Goal: Task Accomplishment & Management: Use online tool/utility

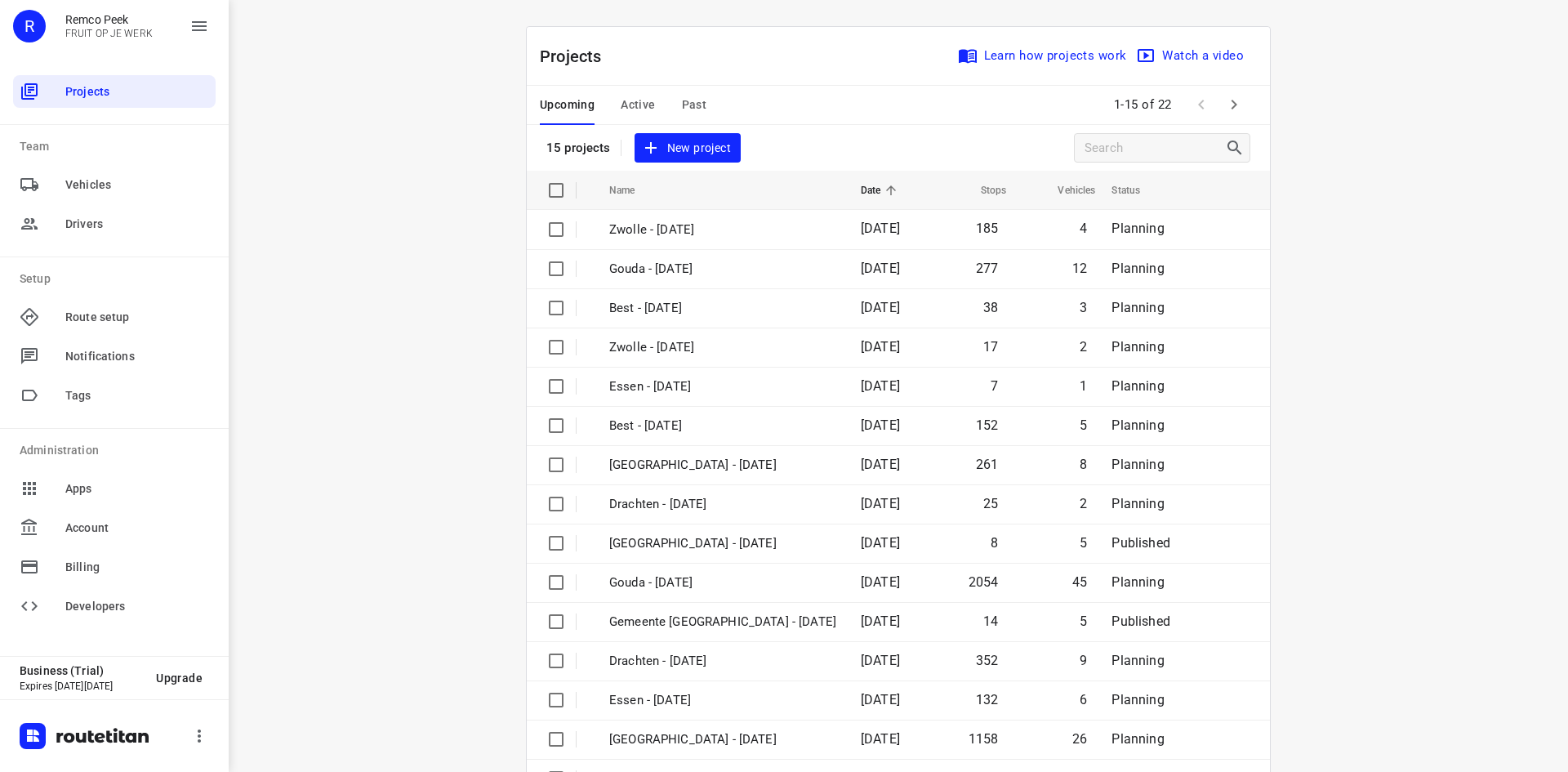
click at [637, 81] on div "Projects Learn how projects work Watch a video" at bounding box center [898, 56] width 743 height 59
click at [625, 114] on span "Active" at bounding box center [637, 105] width 34 height 21
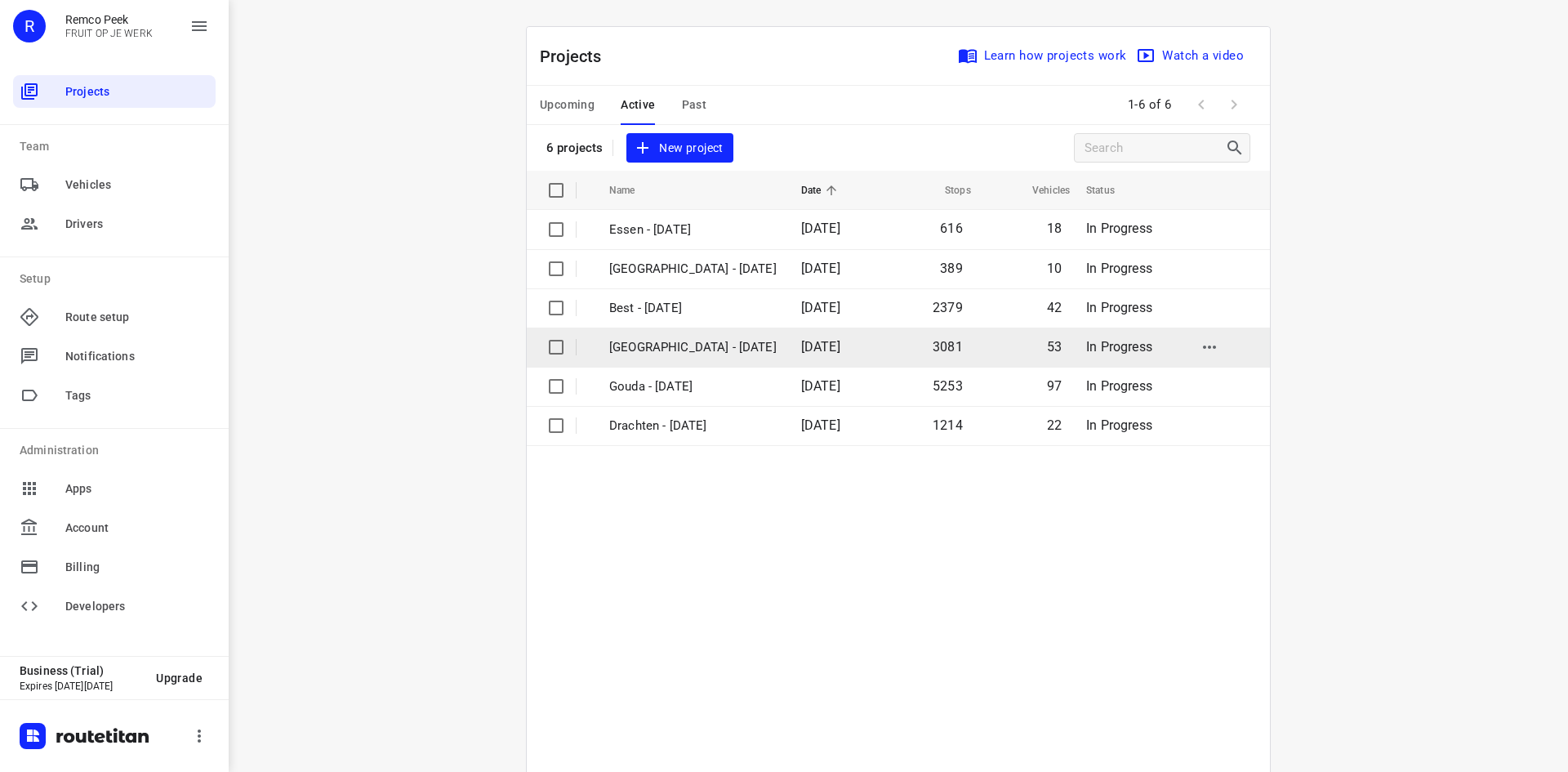
click at [666, 350] on p "[GEOGRAPHIC_DATA] - [DATE]" at bounding box center [692, 348] width 167 height 19
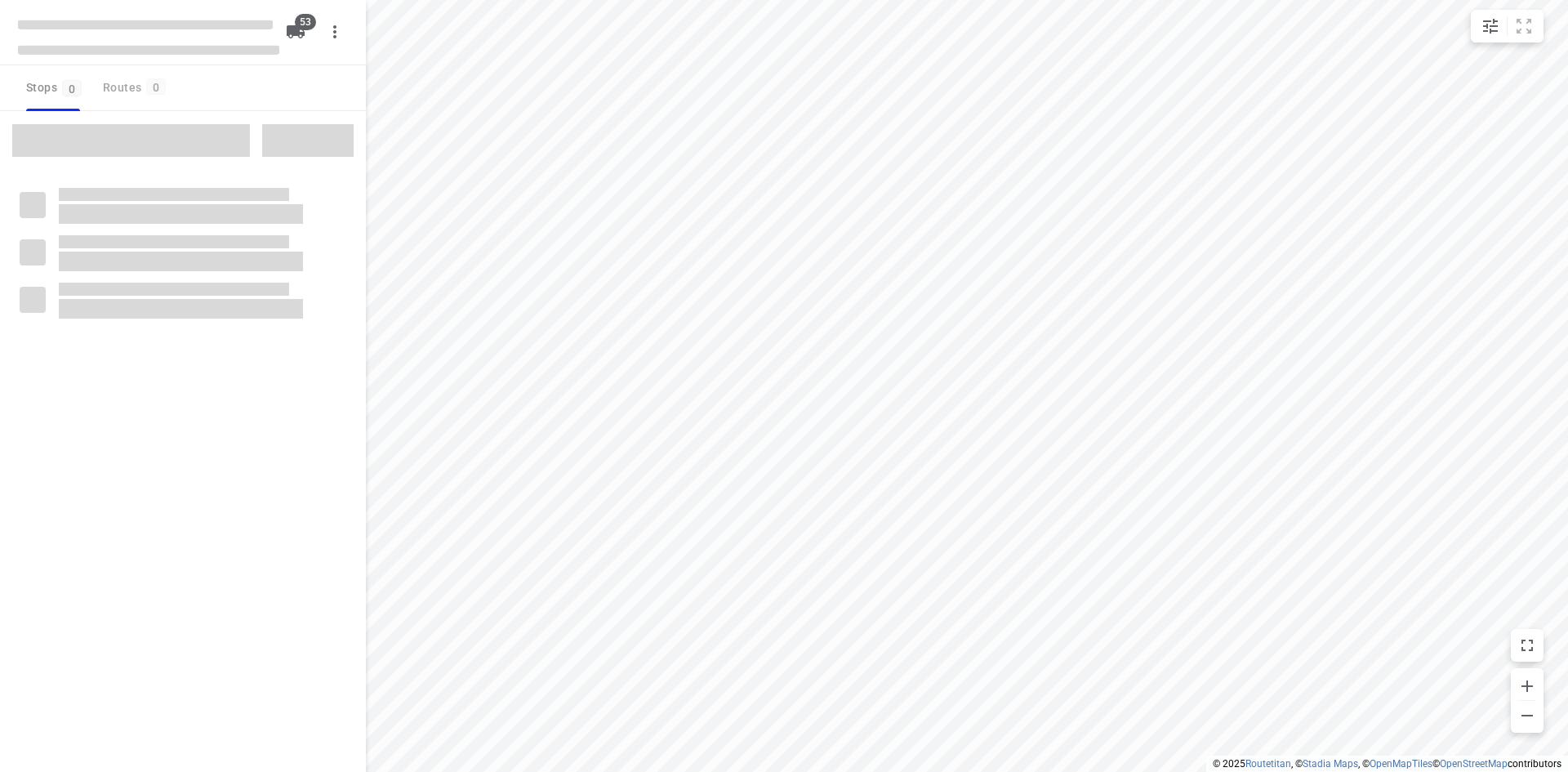
checkbox input "true"
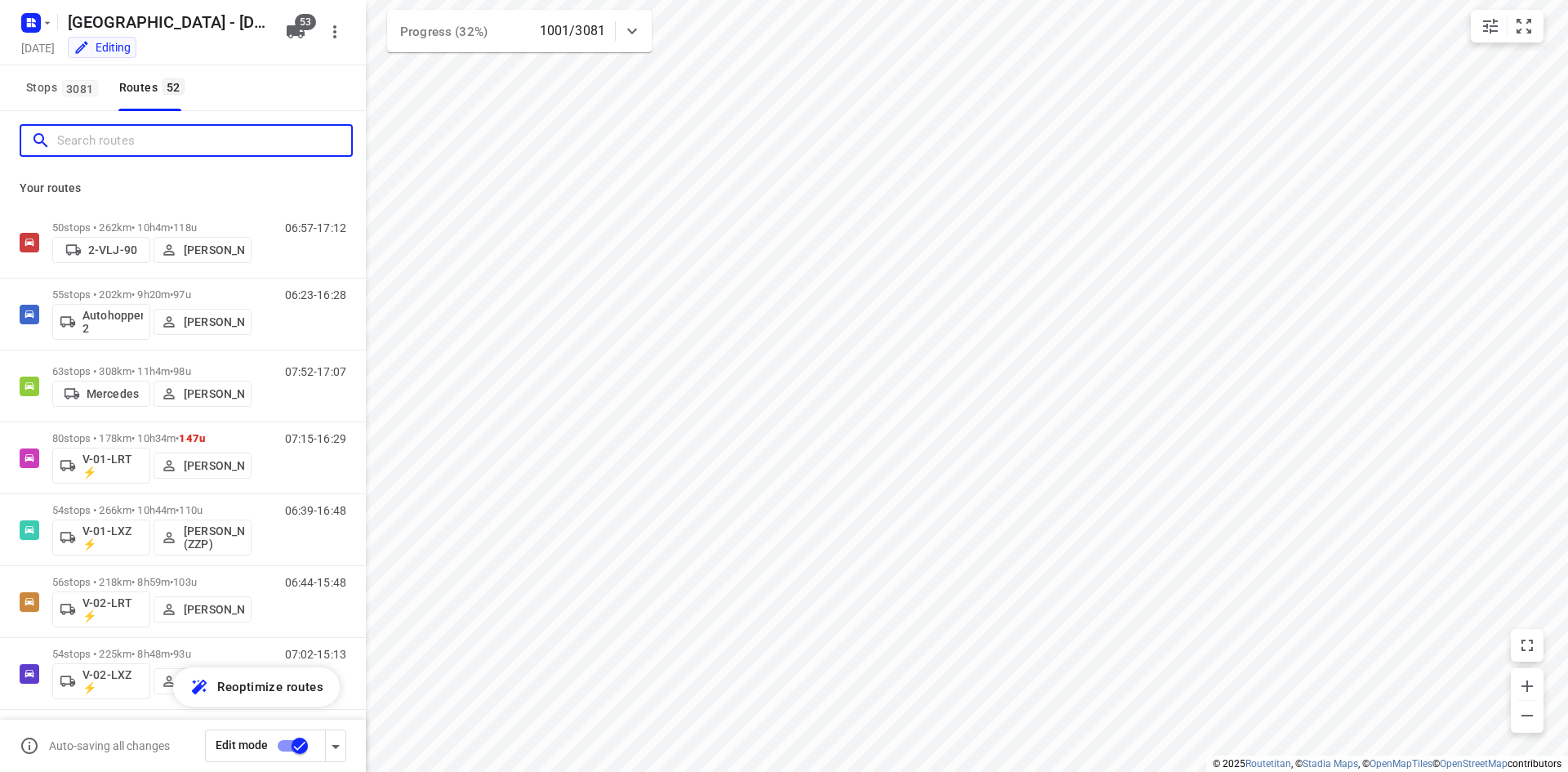
drag, startPoint x: 104, startPoint y: 141, endPoint x: 97, endPoint y: 132, distance: 11.4
click at [99, 137] on input "Search routes" at bounding box center [204, 141] width 294 height 26
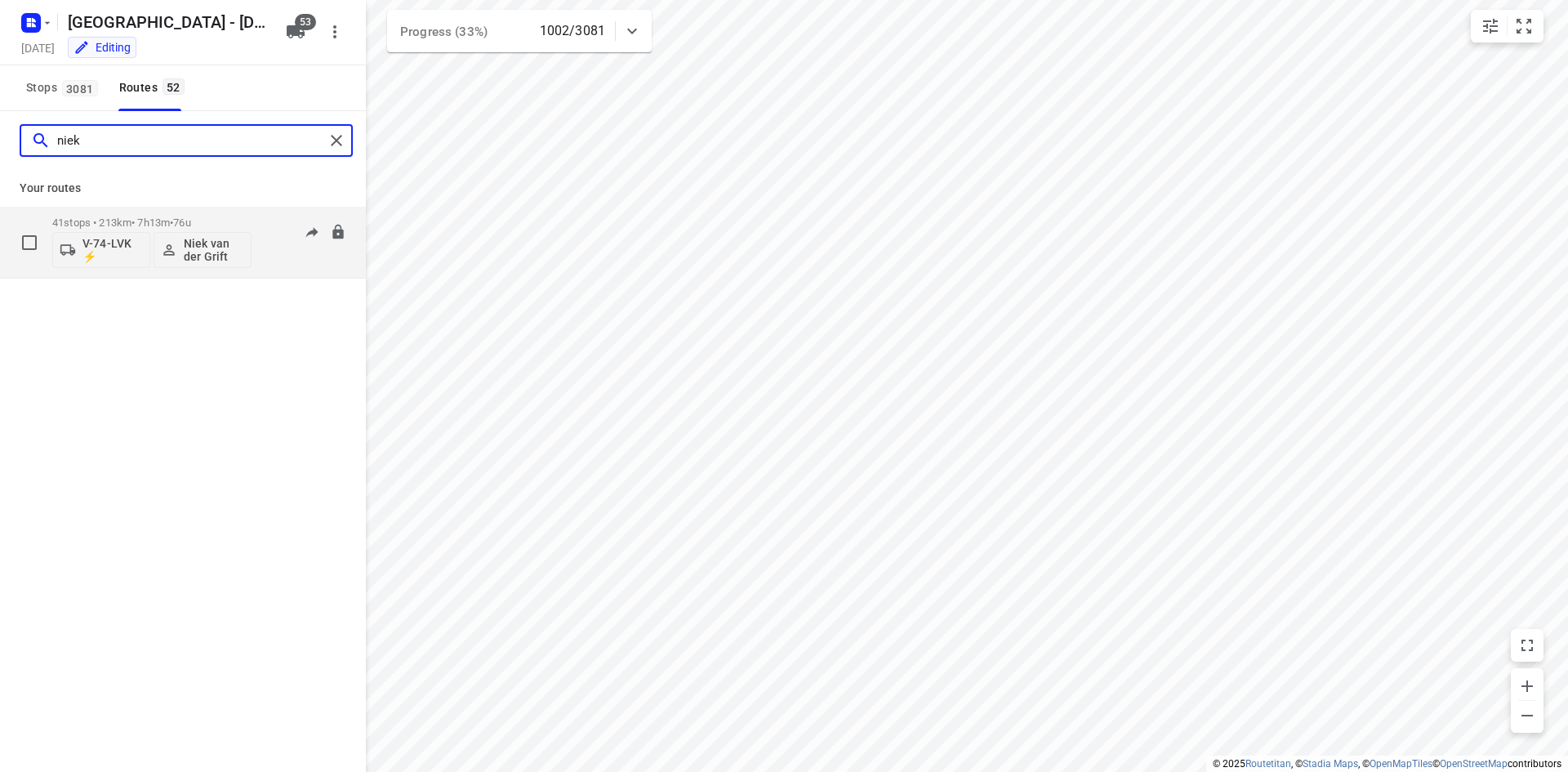
type input "niek"
click at [141, 218] on p "41 stops • 213km • 7h13m • 76u" at bounding box center [152, 223] width 200 height 12
